Goal: Information Seeking & Learning: Learn about a topic

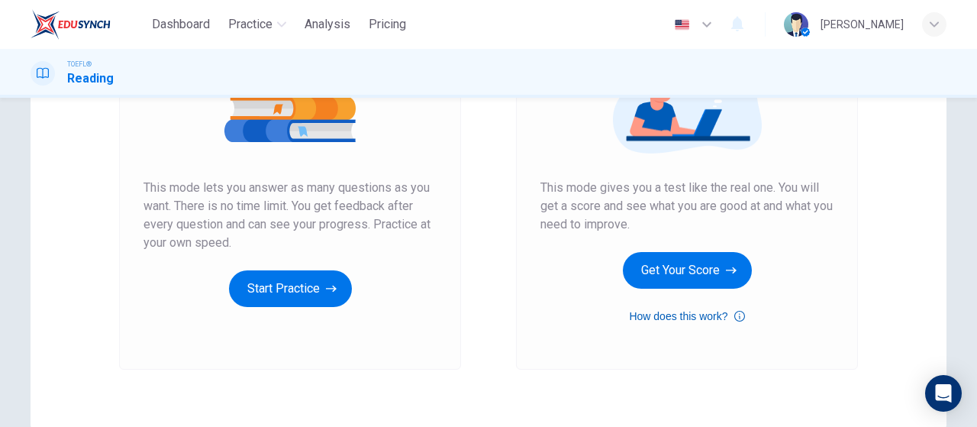
scroll to position [229, 0]
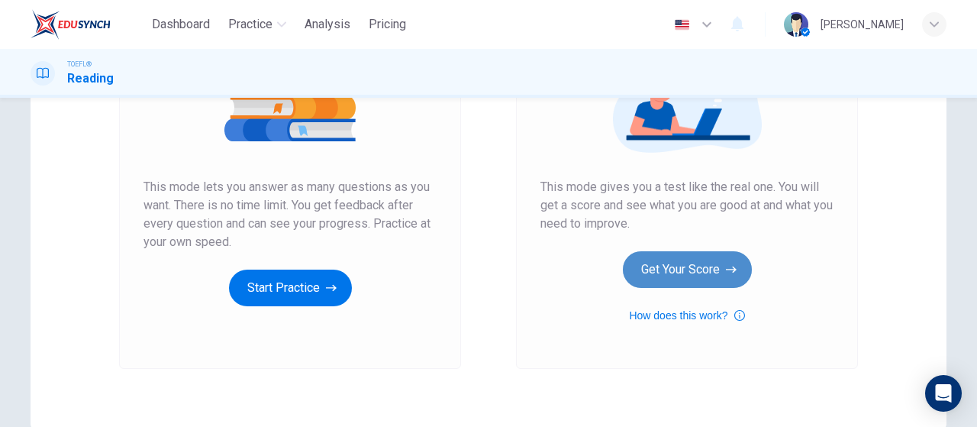
click at [662, 268] on button "Get Your Score" at bounding box center [687, 269] width 129 height 37
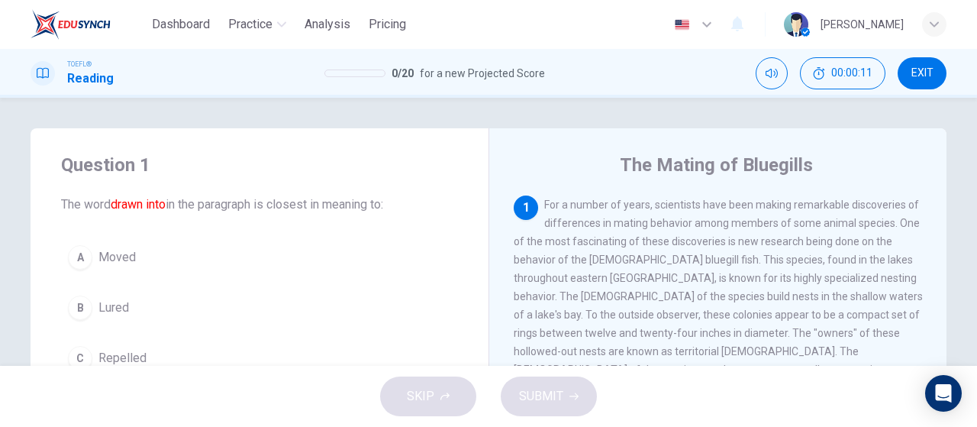
scroll to position [76, 0]
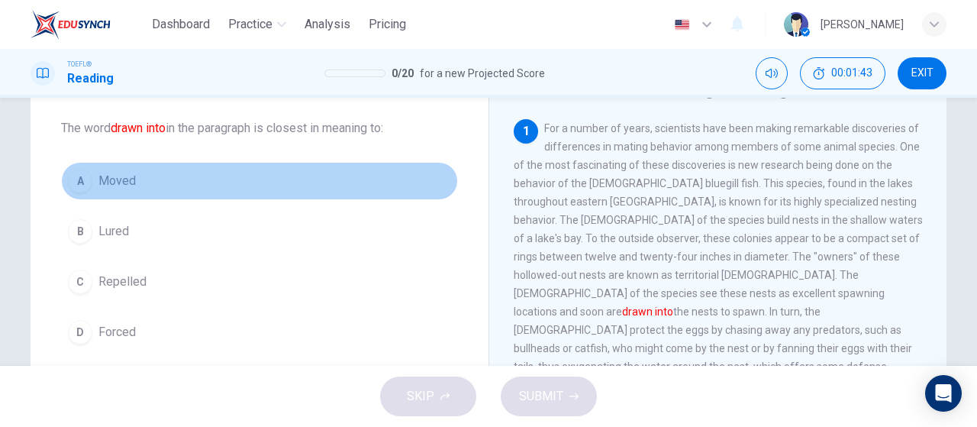
click at [150, 178] on button "A Moved" at bounding box center [259, 181] width 397 height 38
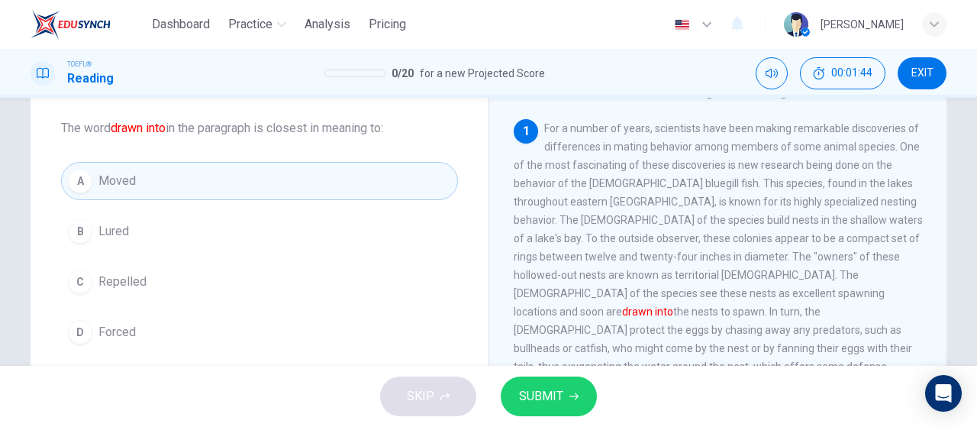
click at [566, 399] on button "SUBMIT" at bounding box center [549, 396] width 96 height 40
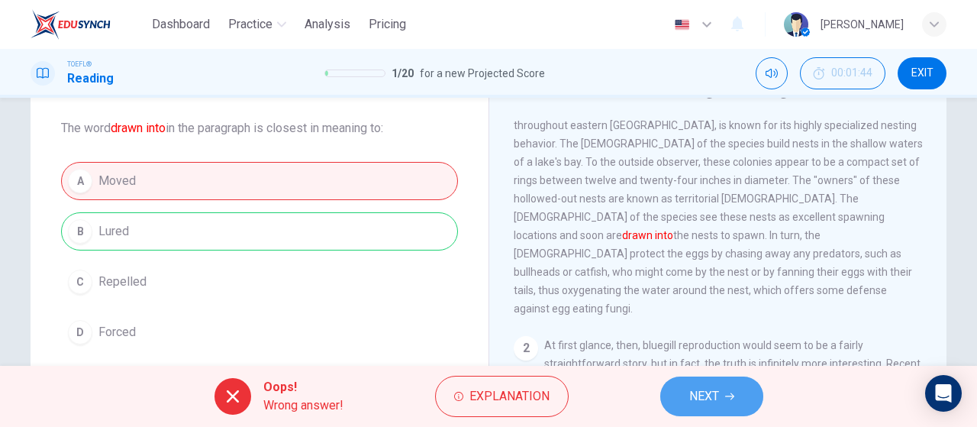
drag, startPoint x: 722, startPoint y: 398, endPoint x: 720, endPoint y: 389, distance: 9.4
click at [722, 397] on button "NEXT" at bounding box center [711, 396] width 103 height 40
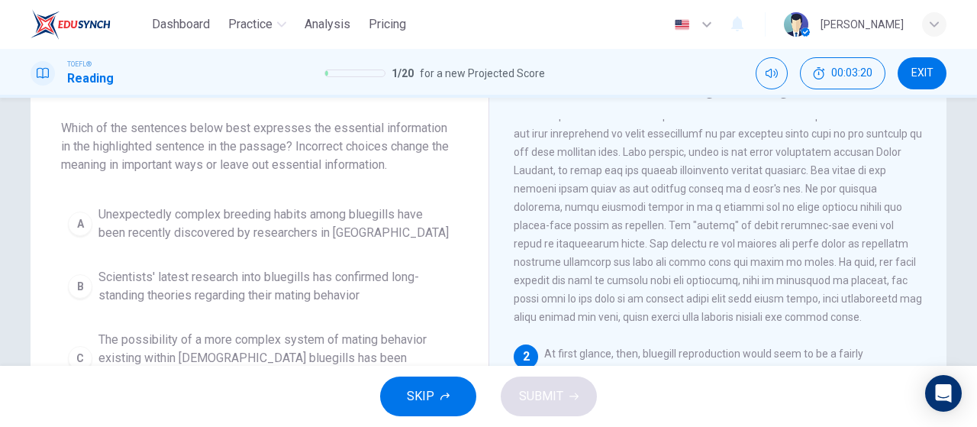
scroll to position [153, 0]
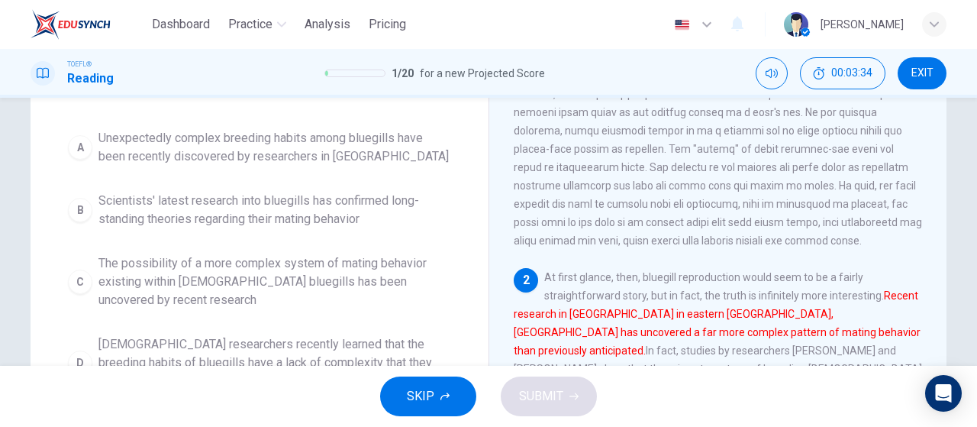
click at [354, 152] on span "Unexpectedly complex breeding habits among bluegills have been recently discove…" at bounding box center [274, 147] width 353 height 37
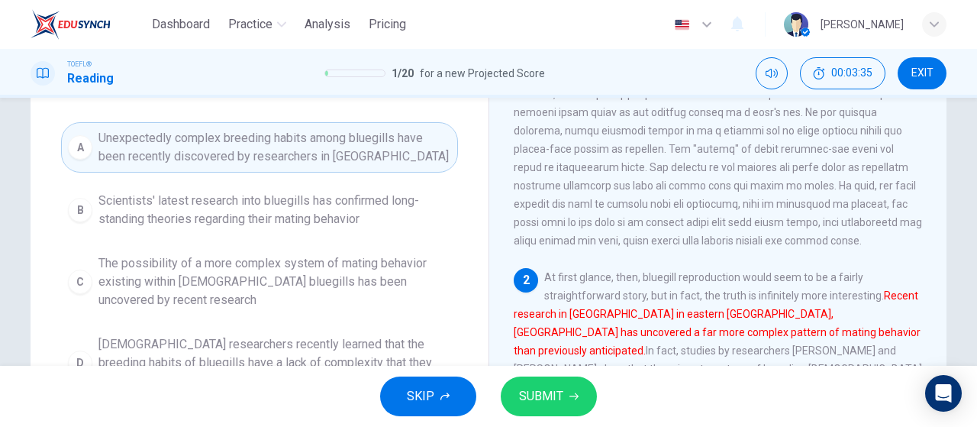
click at [528, 408] on button "SUBMIT" at bounding box center [549, 396] width 96 height 40
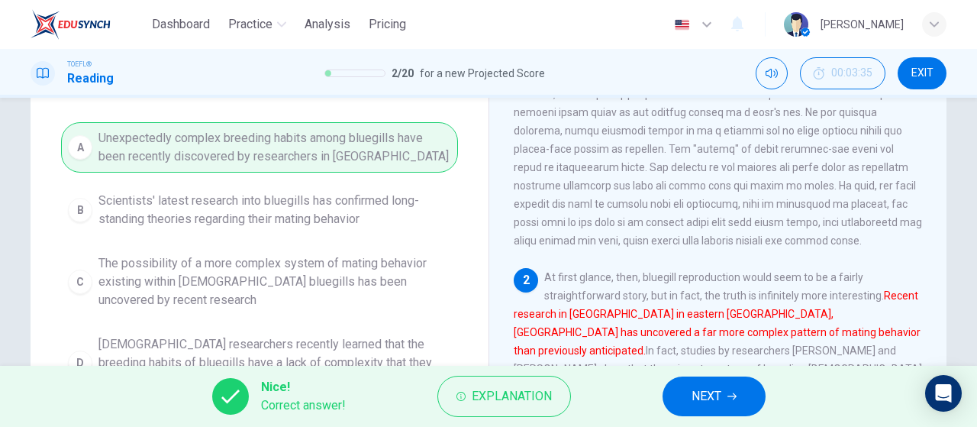
click at [719, 387] on span "NEXT" at bounding box center [707, 396] width 30 height 21
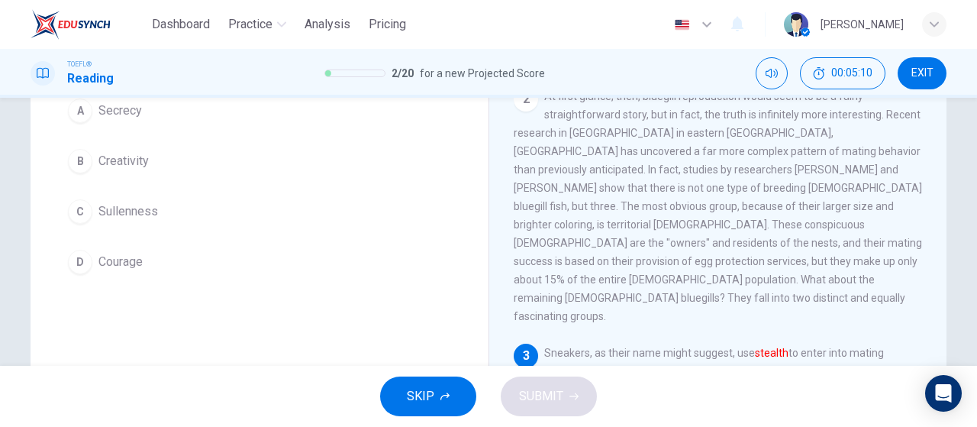
scroll to position [116, 0]
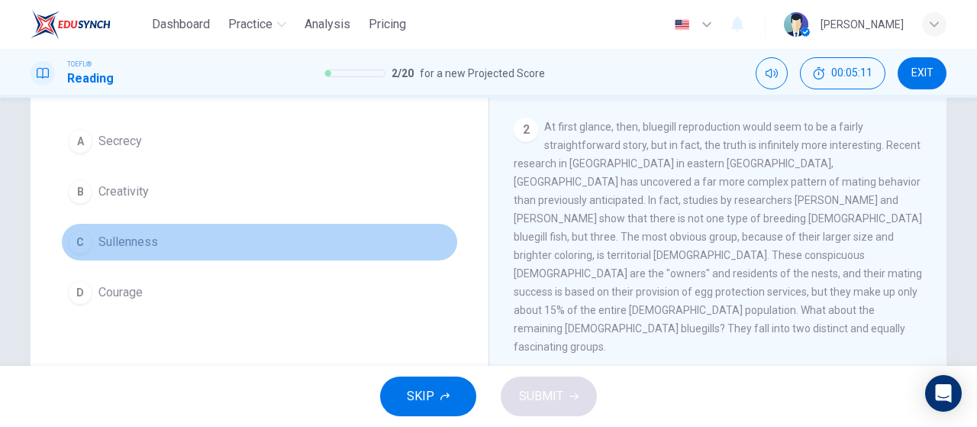
click at [286, 233] on button "C Sullenness" at bounding box center [259, 242] width 397 height 38
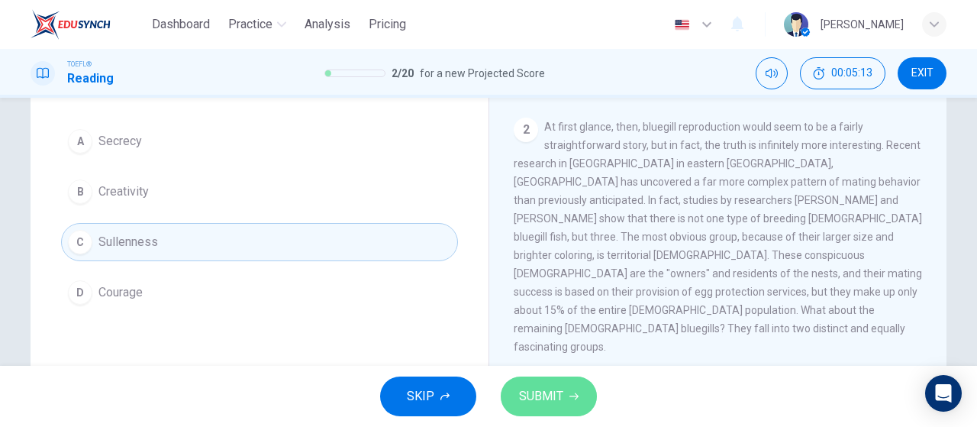
click at [537, 382] on button "SUBMIT" at bounding box center [549, 396] width 96 height 40
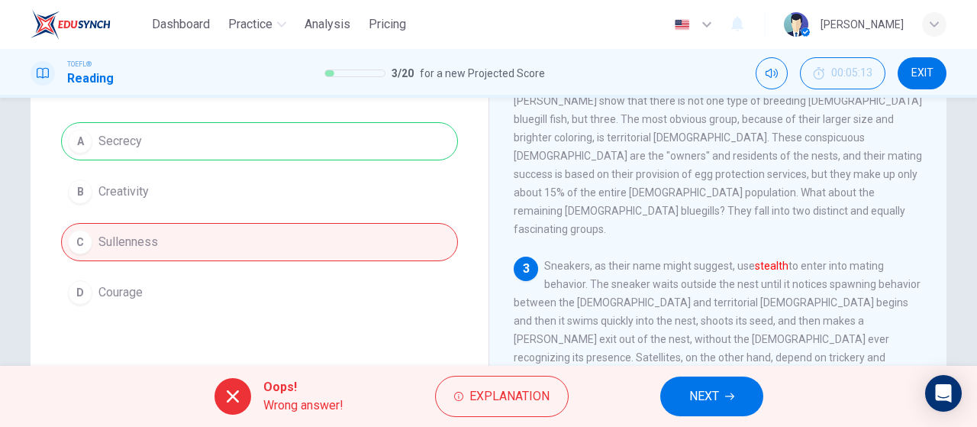
scroll to position [371, 0]
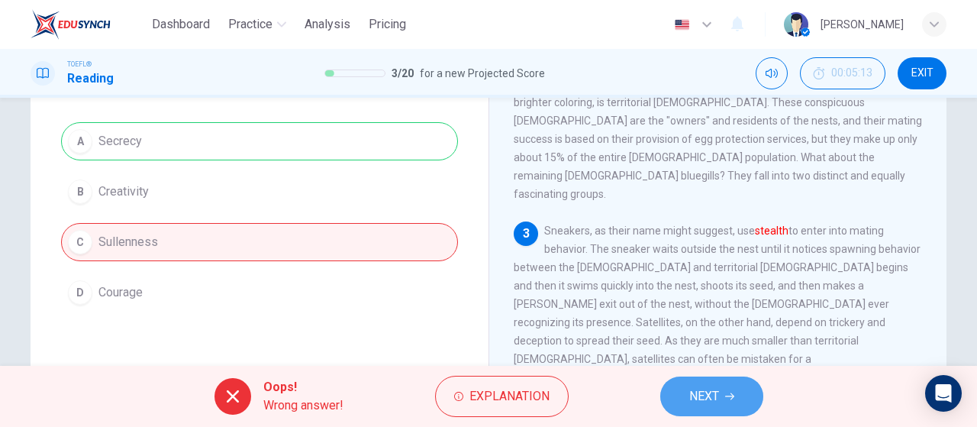
click at [717, 395] on span "NEXT" at bounding box center [704, 396] width 30 height 21
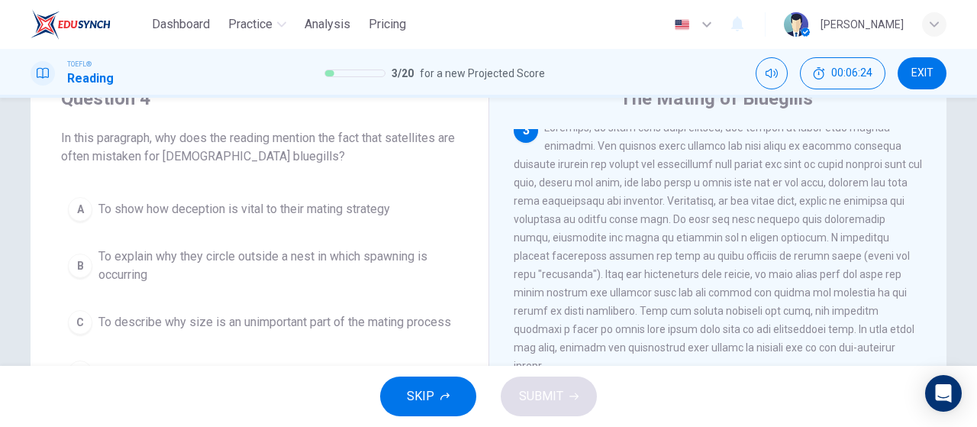
scroll to position [153, 0]
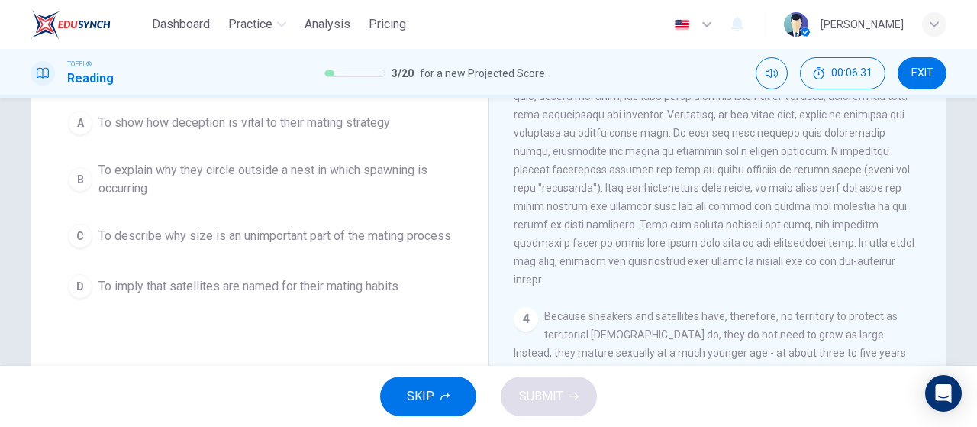
click at [380, 245] on span "To describe why size is an unimportant part of the mating process" at bounding box center [274, 236] width 353 height 18
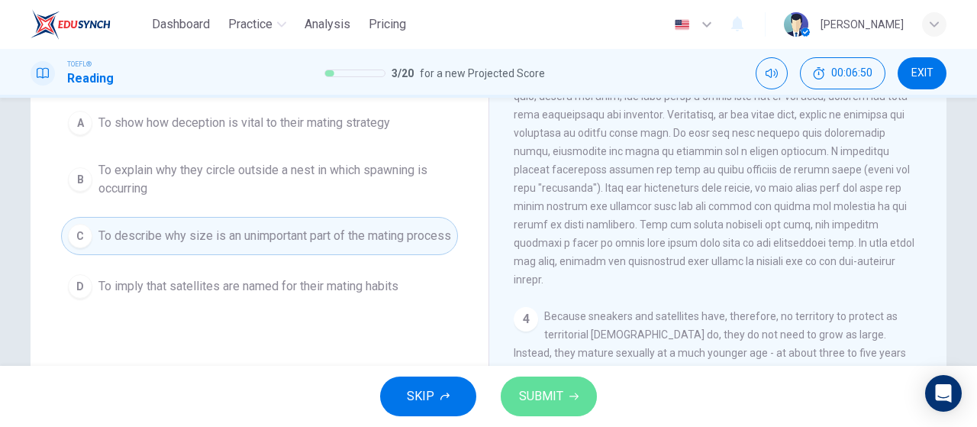
click at [563, 386] on button "SUBMIT" at bounding box center [549, 396] width 96 height 40
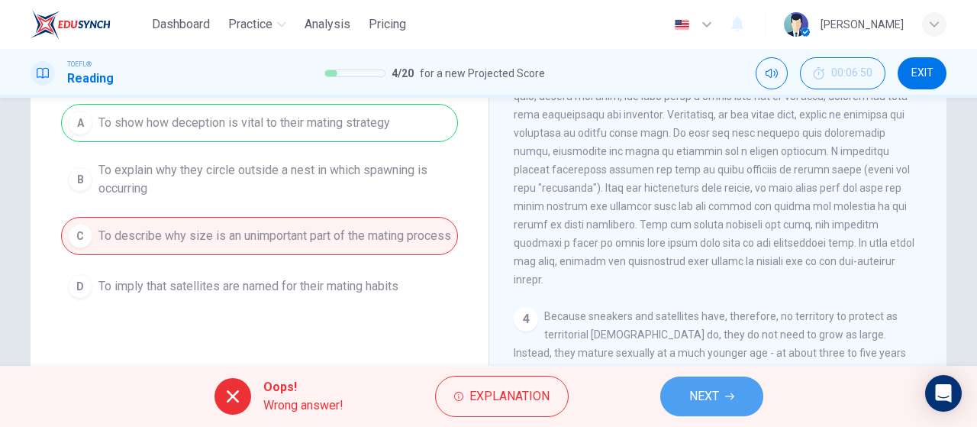
click at [711, 393] on span "NEXT" at bounding box center [704, 396] width 30 height 21
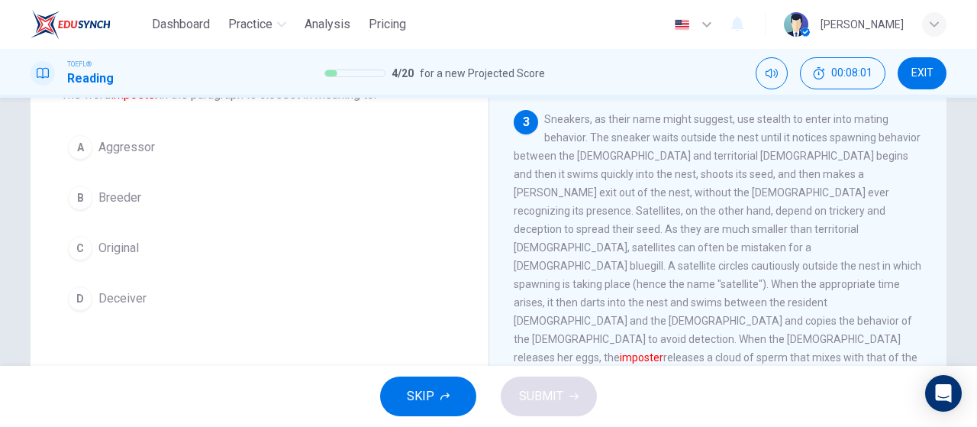
scroll to position [134, 0]
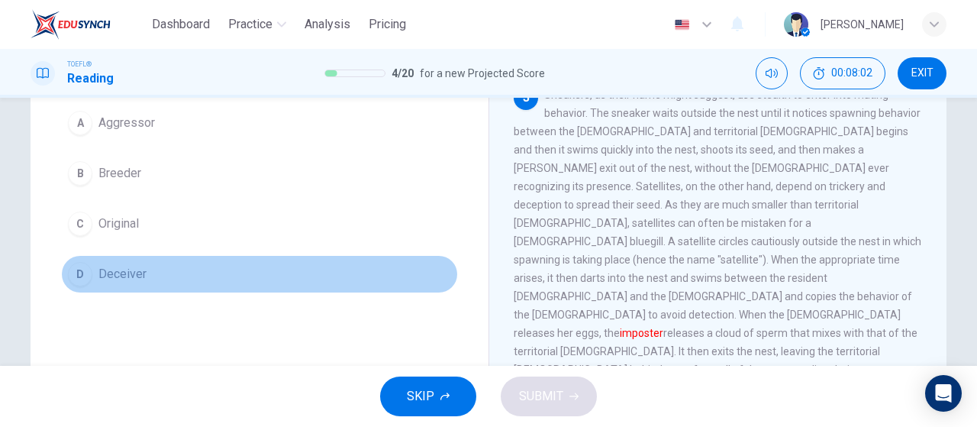
click at [123, 279] on span "Deceiver" at bounding box center [122, 274] width 48 height 18
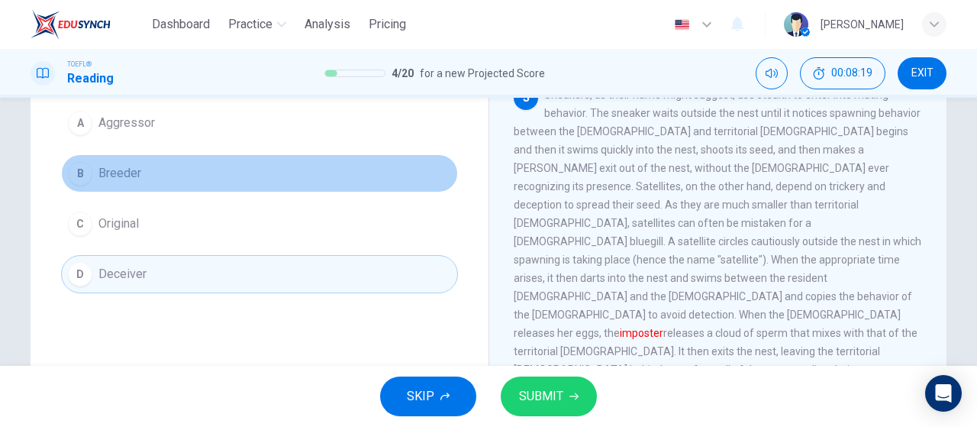
click at [131, 172] on span "Breeder" at bounding box center [119, 173] width 43 height 18
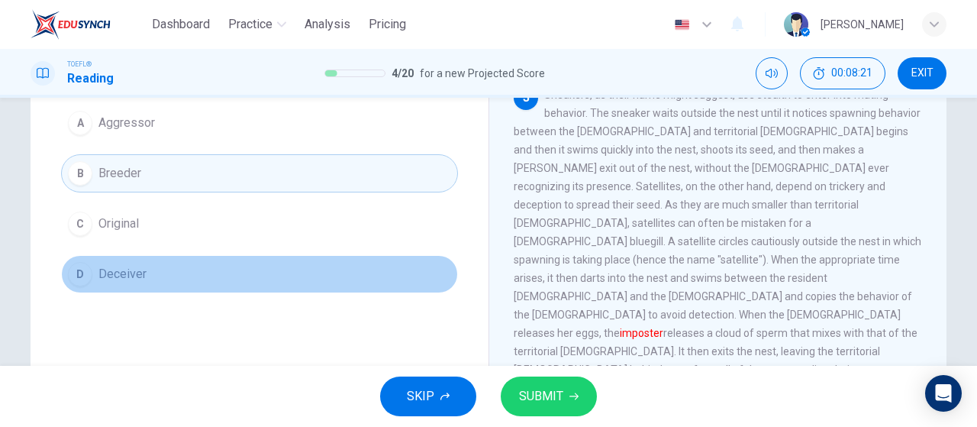
drag, startPoint x: 211, startPoint y: 259, endPoint x: 436, endPoint y: 386, distance: 258.4
click at [211, 258] on button "D Deceiver" at bounding box center [259, 274] width 397 height 38
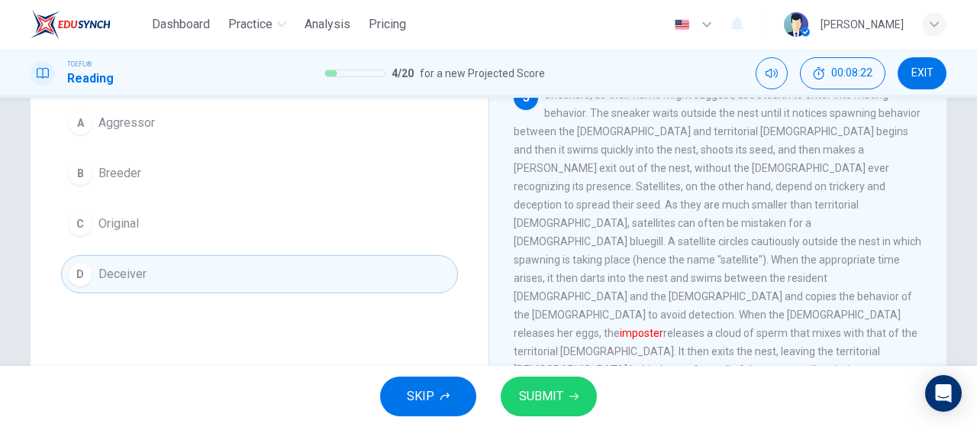
click at [550, 405] on span "SUBMIT" at bounding box center [541, 396] width 44 height 21
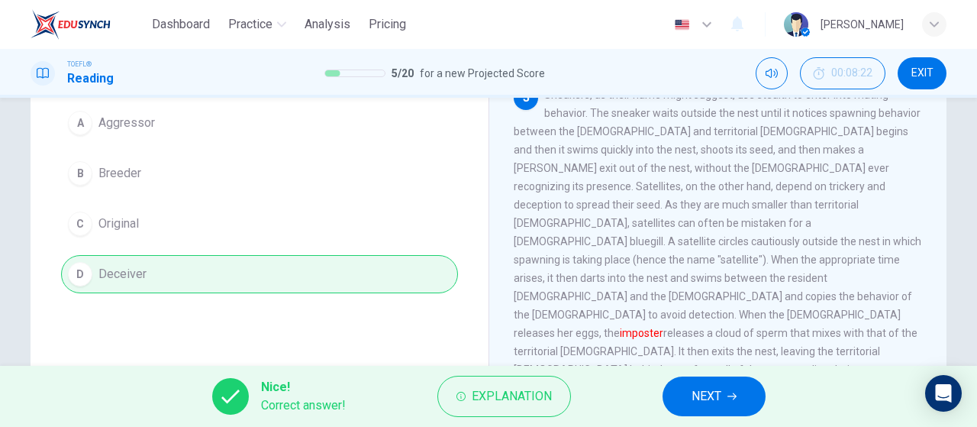
scroll to position [565, 0]
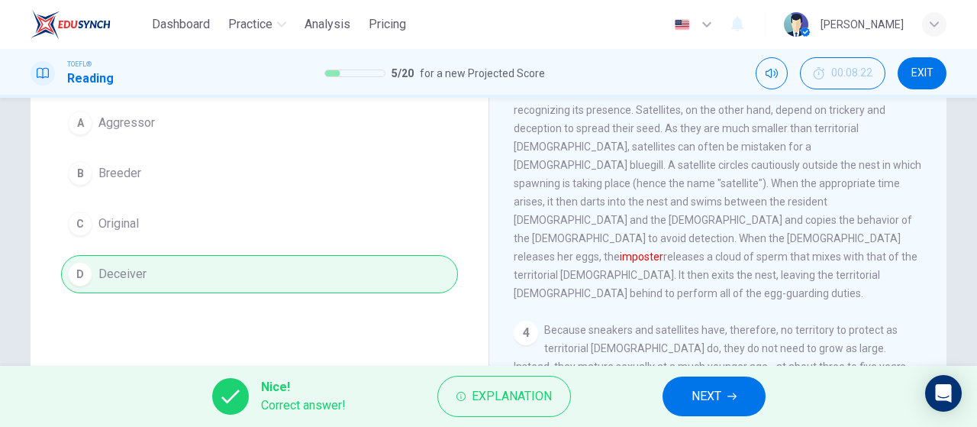
click at [703, 396] on span "NEXT" at bounding box center [707, 396] width 30 height 21
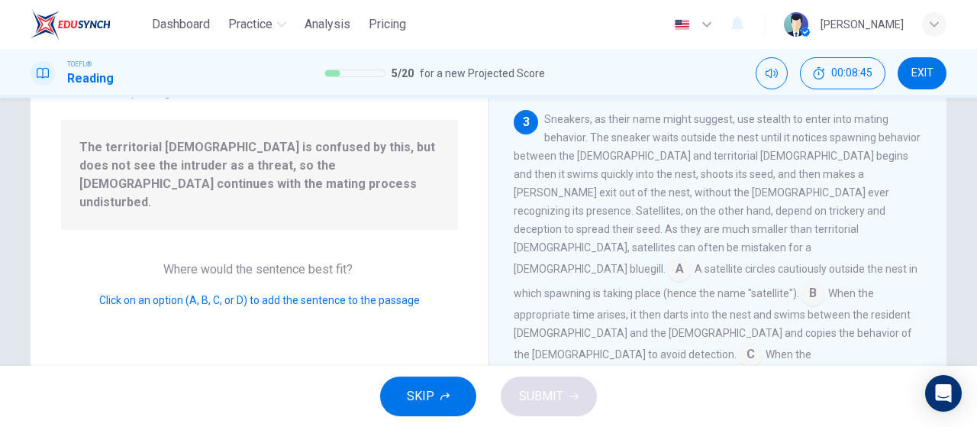
scroll to position [483, 0]
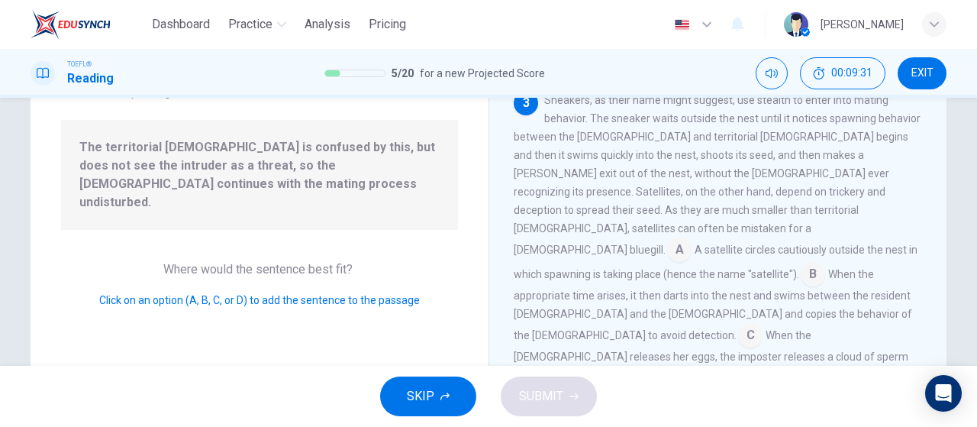
click at [832, 367] on input at bounding box center [820, 379] width 24 height 24
click at [615, 384] on div "SKIP SUBMIT" at bounding box center [488, 396] width 977 height 61
click at [598, 388] on div "SKIP SUBMIT" at bounding box center [488, 396] width 977 height 61
click at [573, 398] on icon "button" at bounding box center [573, 396] width 9 height 9
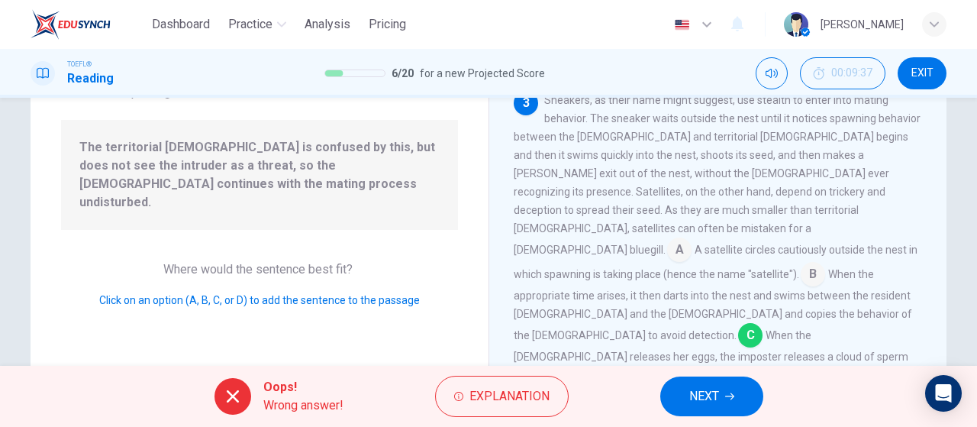
click at [738, 324] on input at bounding box center [750, 336] width 24 height 24
click at [734, 395] on icon "button" at bounding box center [729, 396] width 9 height 9
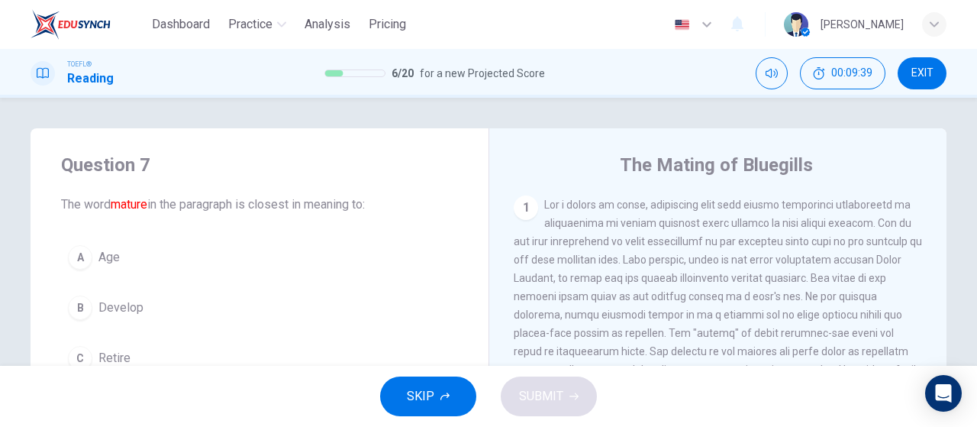
scroll to position [76, 0]
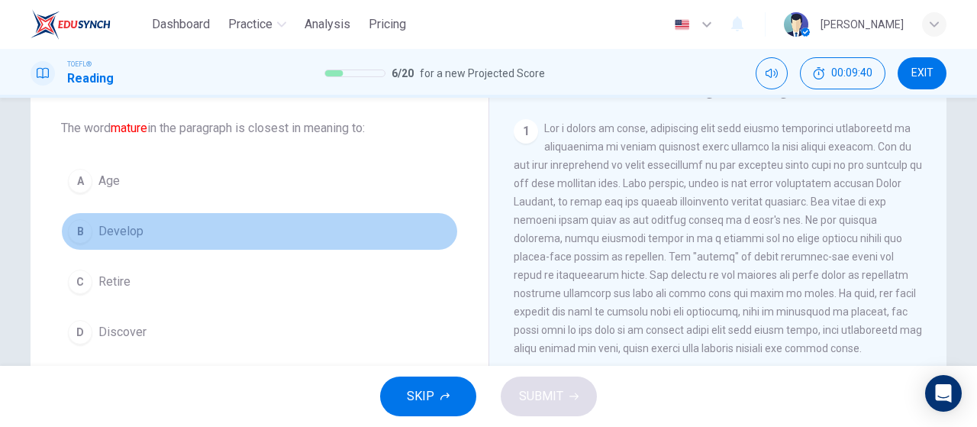
click at [115, 224] on span "Develop" at bounding box center [120, 231] width 45 height 18
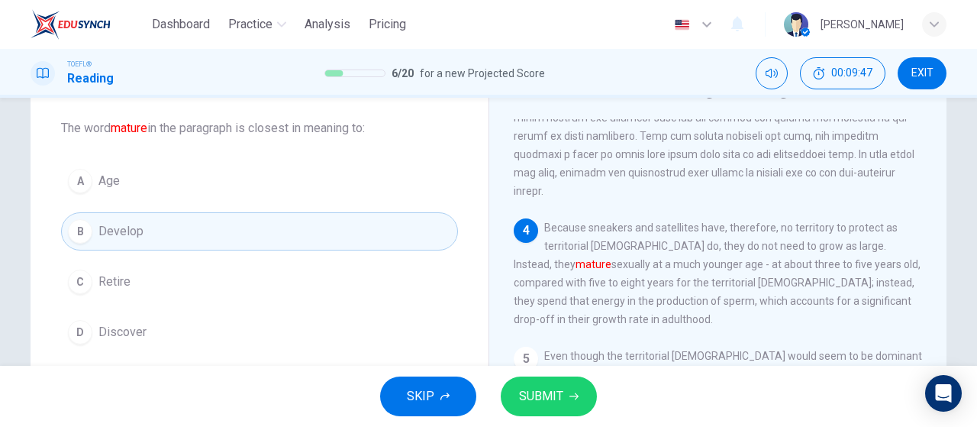
scroll to position [667, 0]
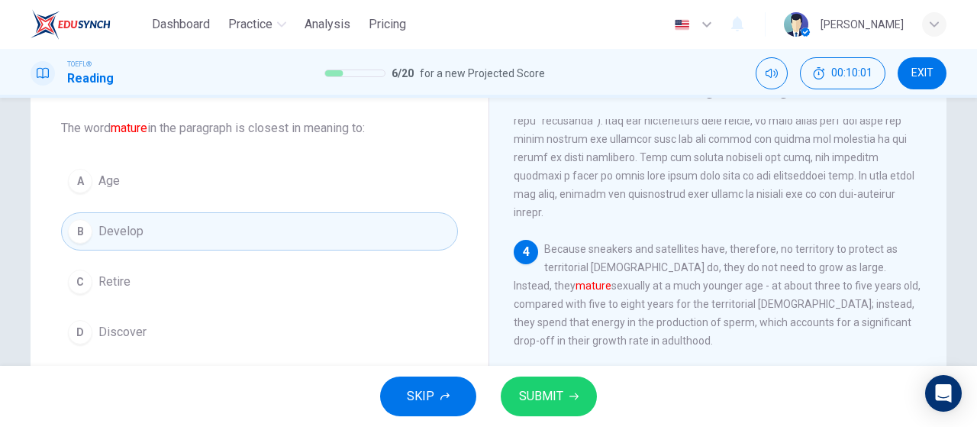
click at [576, 395] on icon "button" at bounding box center [573, 396] width 9 height 7
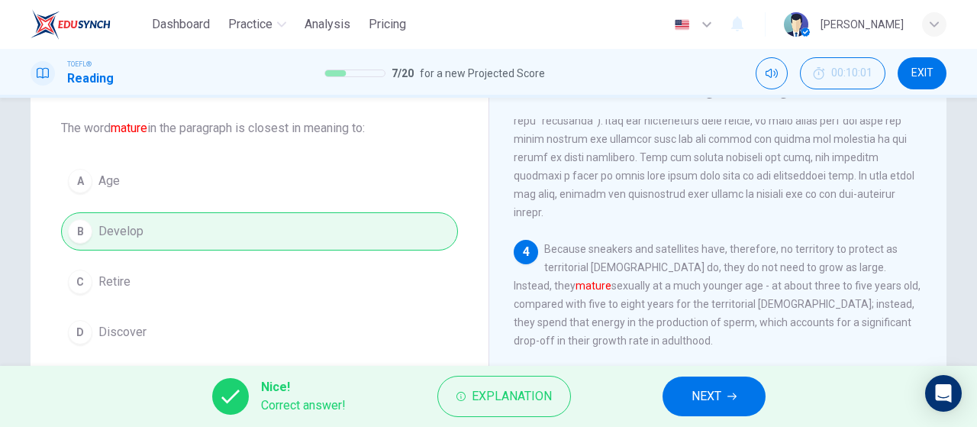
click at [739, 400] on button "NEXT" at bounding box center [714, 396] width 103 height 40
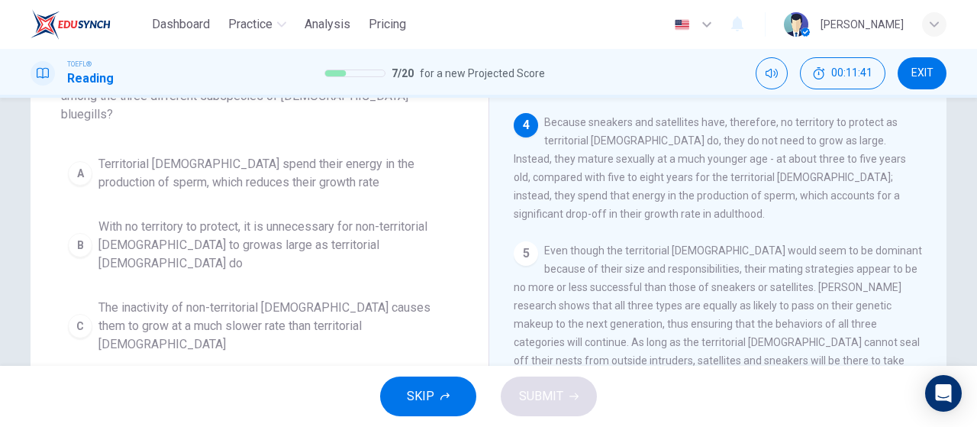
scroll to position [0, 0]
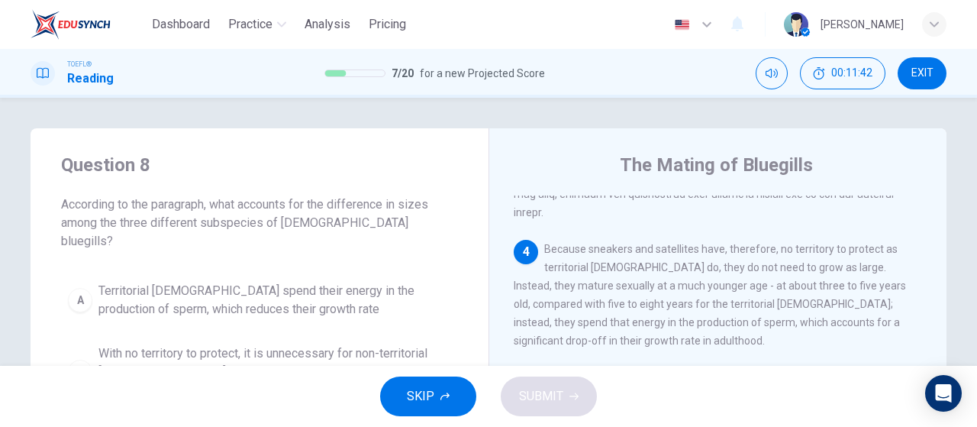
click at [237, 290] on span "Territorial [DEMOGRAPHIC_DATA] spend their energy in the production of sperm, w…" at bounding box center [274, 300] width 353 height 37
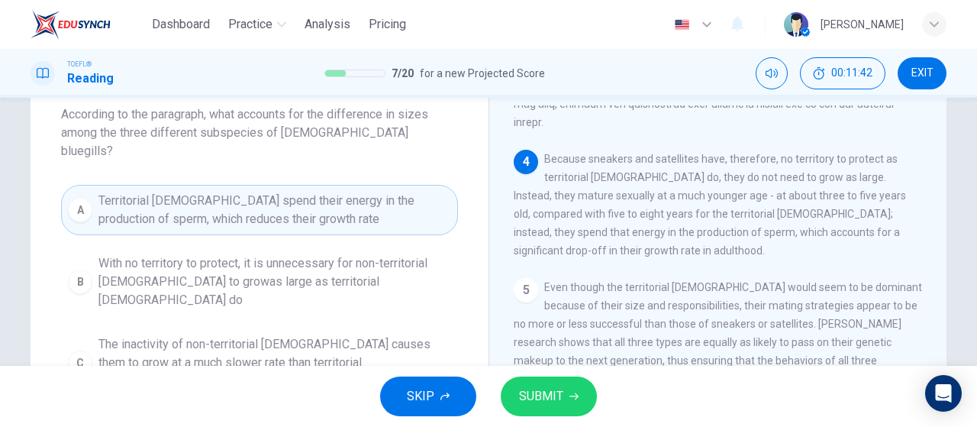
scroll to position [153, 0]
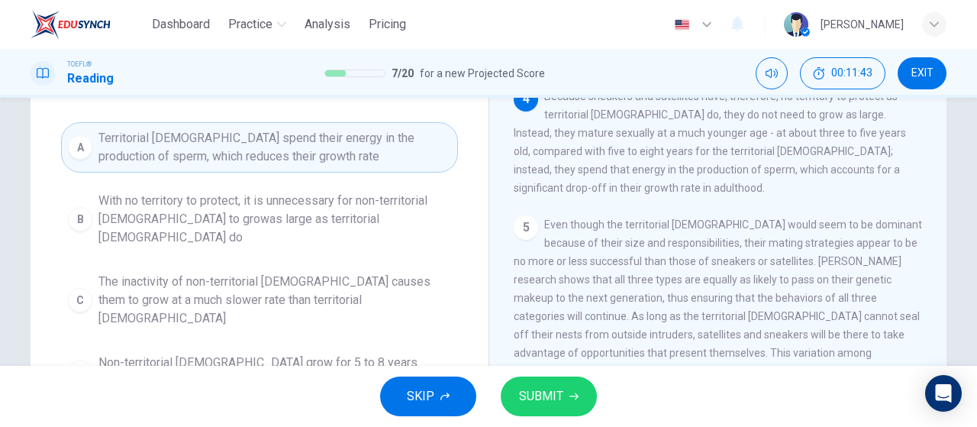
click at [330, 353] on span "Non-territorial [DEMOGRAPHIC_DATA] grow for 5 to 8 years instead of 3 to 5 year…" at bounding box center [274, 371] width 353 height 37
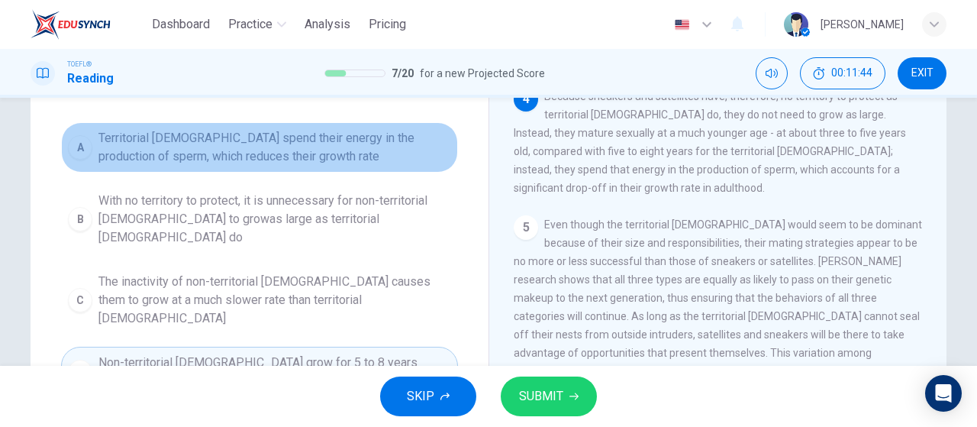
click at [386, 144] on span "Territorial [DEMOGRAPHIC_DATA] spend their energy in the production of sperm, w…" at bounding box center [274, 147] width 353 height 37
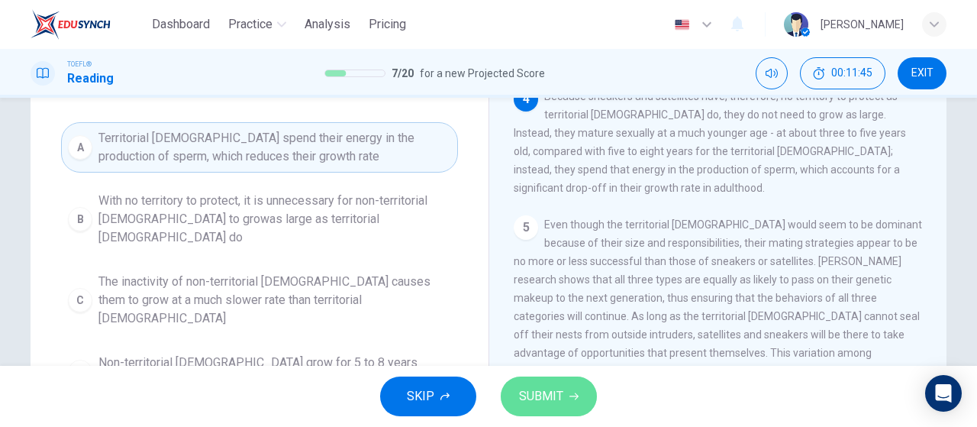
click at [533, 405] on span "SUBMIT" at bounding box center [541, 396] width 44 height 21
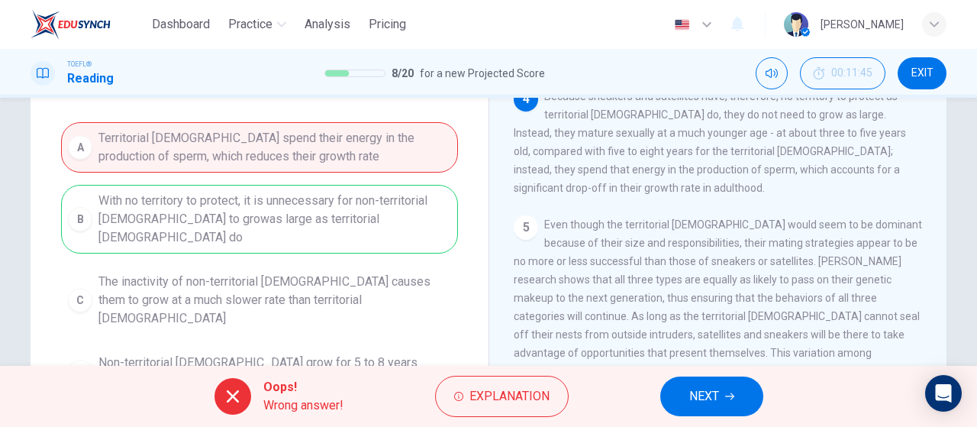
click at [739, 402] on button "NEXT" at bounding box center [711, 396] width 103 height 40
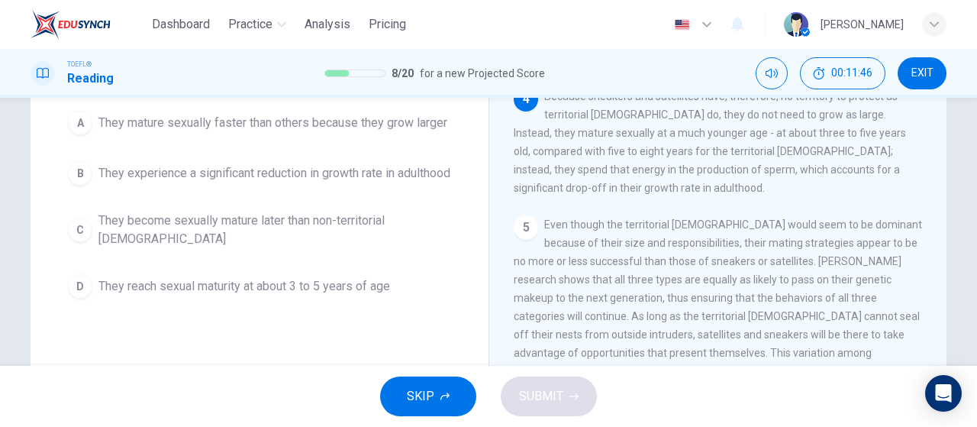
scroll to position [0, 0]
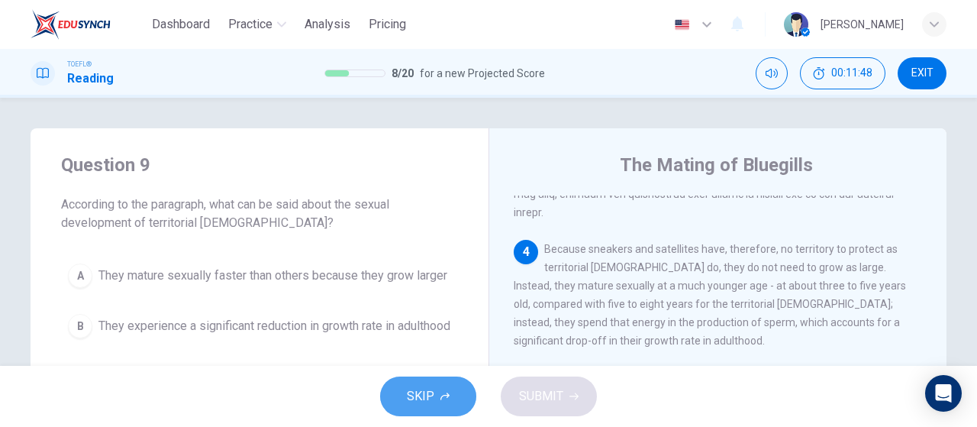
click at [438, 400] on button "SKIP" at bounding box center [428, 396] width 96 height 40
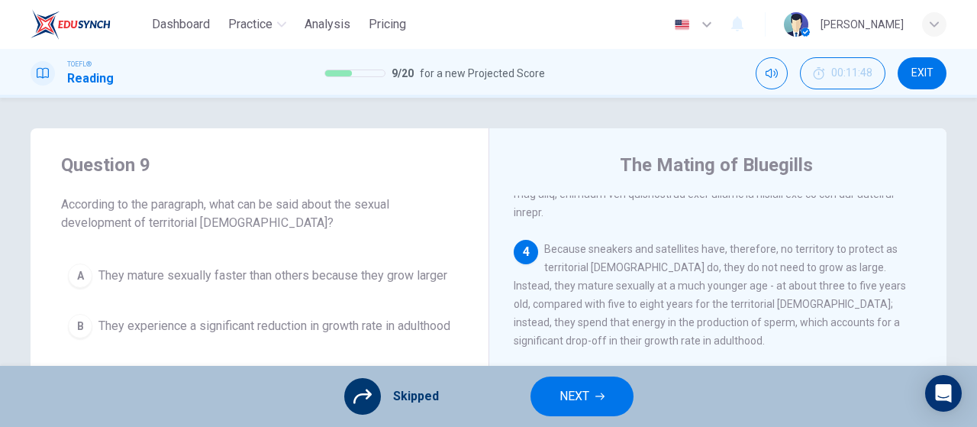
click at [572, 405] on span "NEXT" at bounding box center [575, 396] width 30 height 21
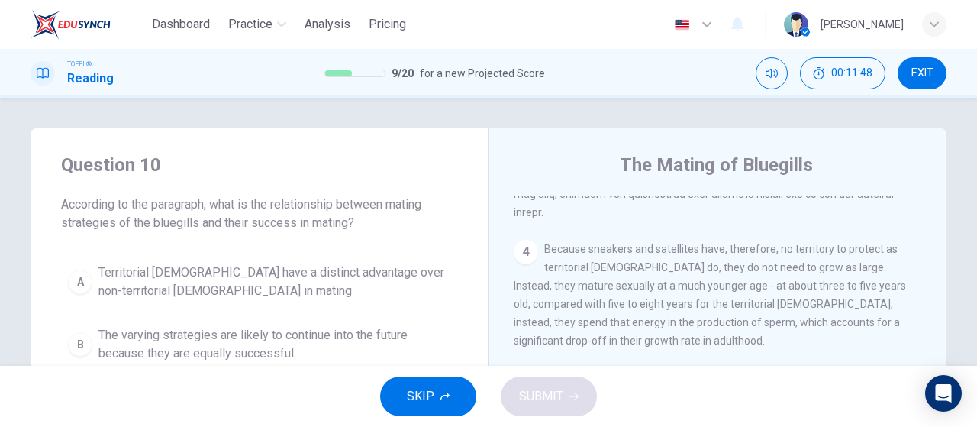
click at [455, 393] on button "SKIP" at bounding box center [428, 396] width 96 height 40
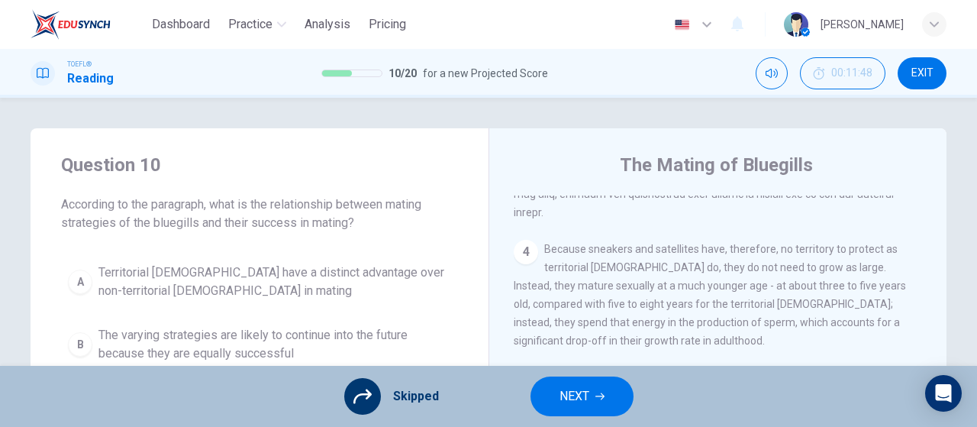
click at [565, 398] on span "NEXT" at bounding box center [575, 396] width 30 height 21
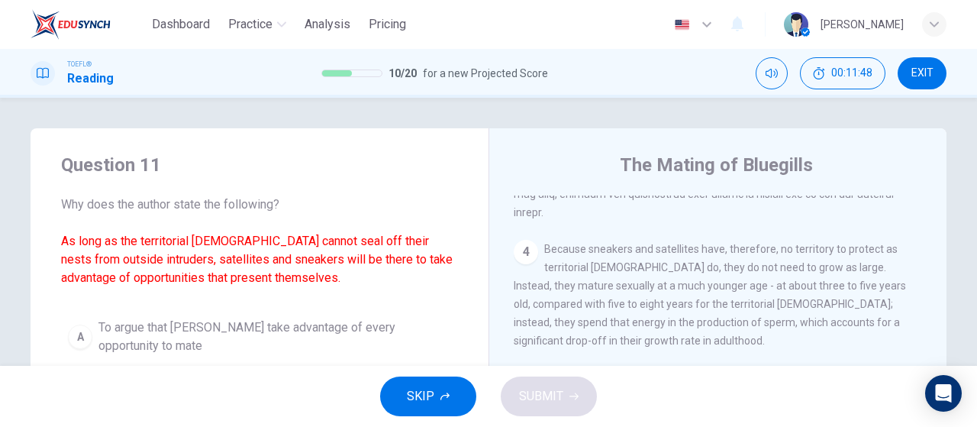
click at [478, 390] on div "SKIP SUBMIT" at bounding box center [488, 396] width 977 height 61
click at [396, 398] on button "SKIP" at bounding box center [428, 396] width 96 height 40
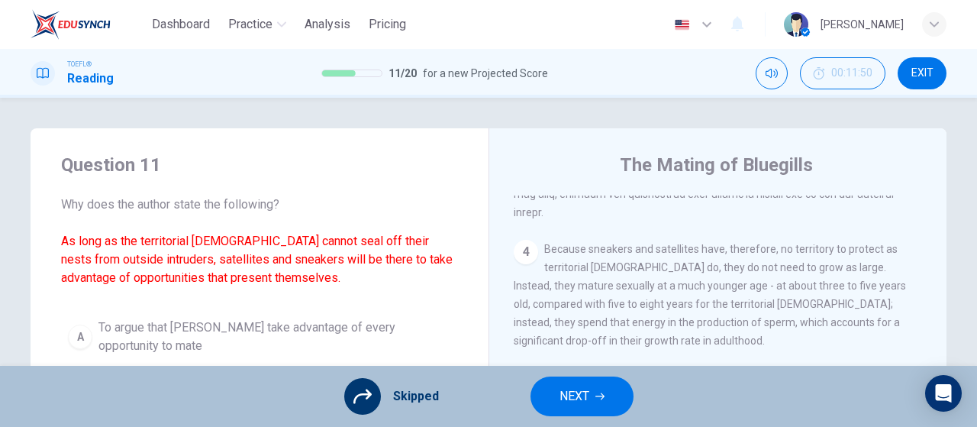
drag, startPoint x: 576, startPoint y: 395, endPoint x: 525, endPoint y: 397, distance: 50.4
click at [573, 395] on span "NEXT" at bounding box center [575, 396] width 30 height 21
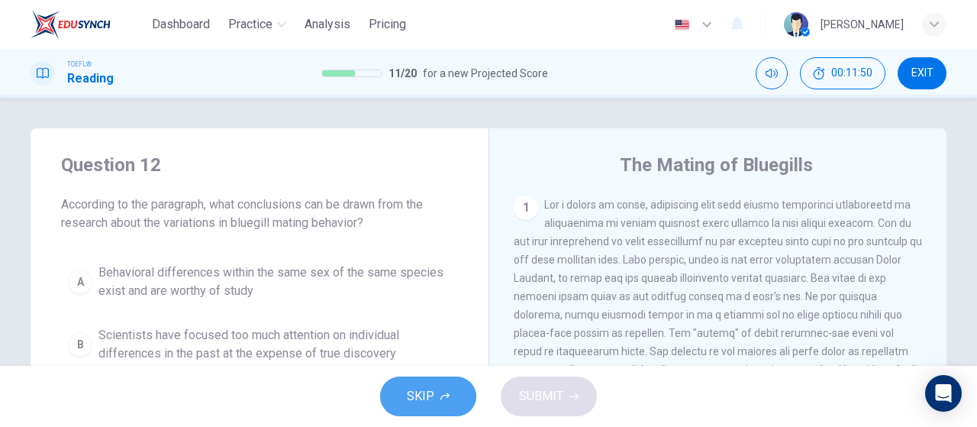
click at [441, 398] on icon "button" at bounding box center [444, 396] width 9 height 8
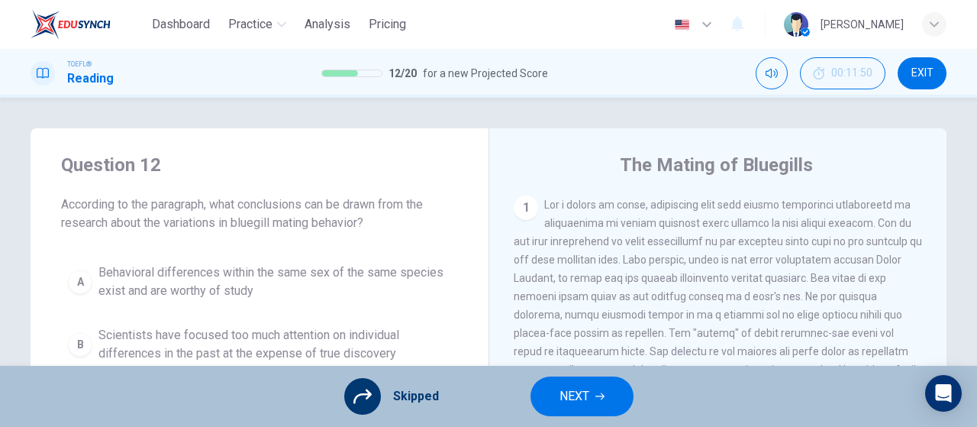
click at [550, 388] on button "NEXT" at bounding box center [582, 396] width 103 height 40
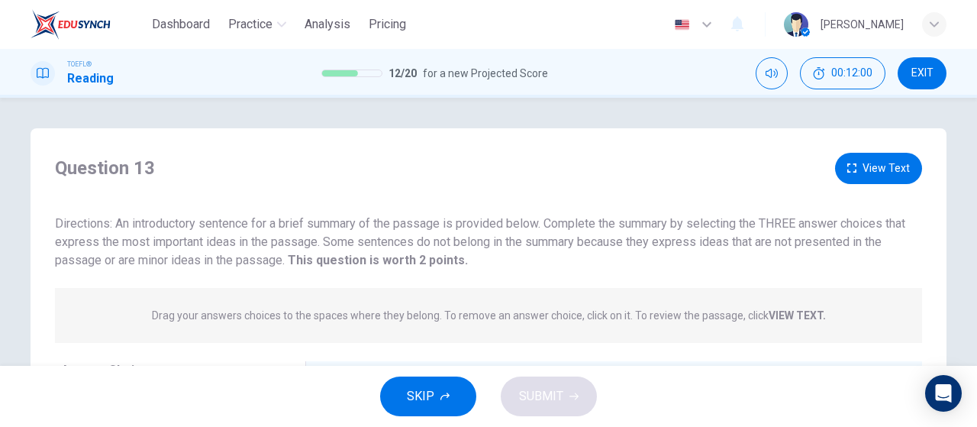
click at [431, 389] on span "SKIP" at bounding box center [420, 396] width 27 height 21
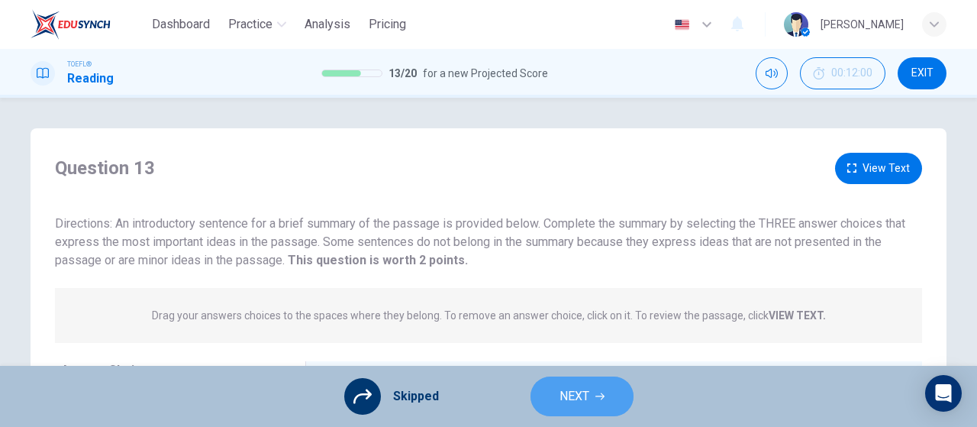
click at [623, 387] on button "NEXT" at bounding box center [582, 396] width 103 height 40
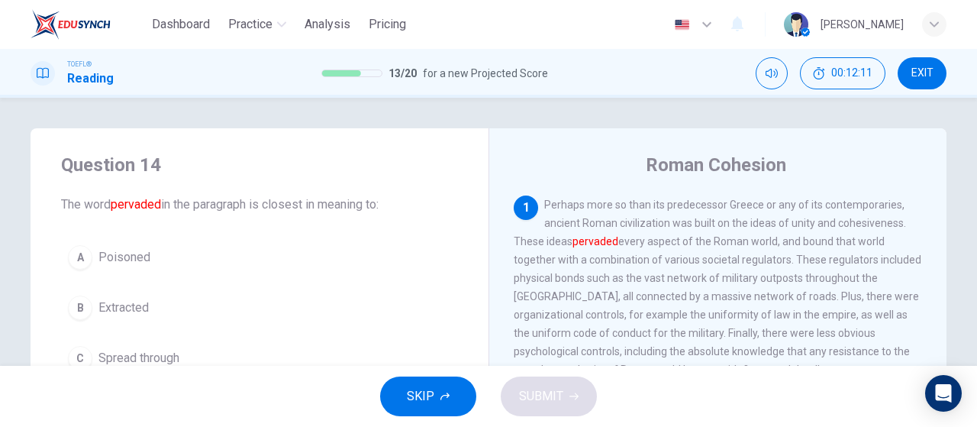
click at [424, 386] on span "SKIP" at bounding box center [420, 396] width 27 height 21
